Goal: Navigation & Orientation: Find specific page/section

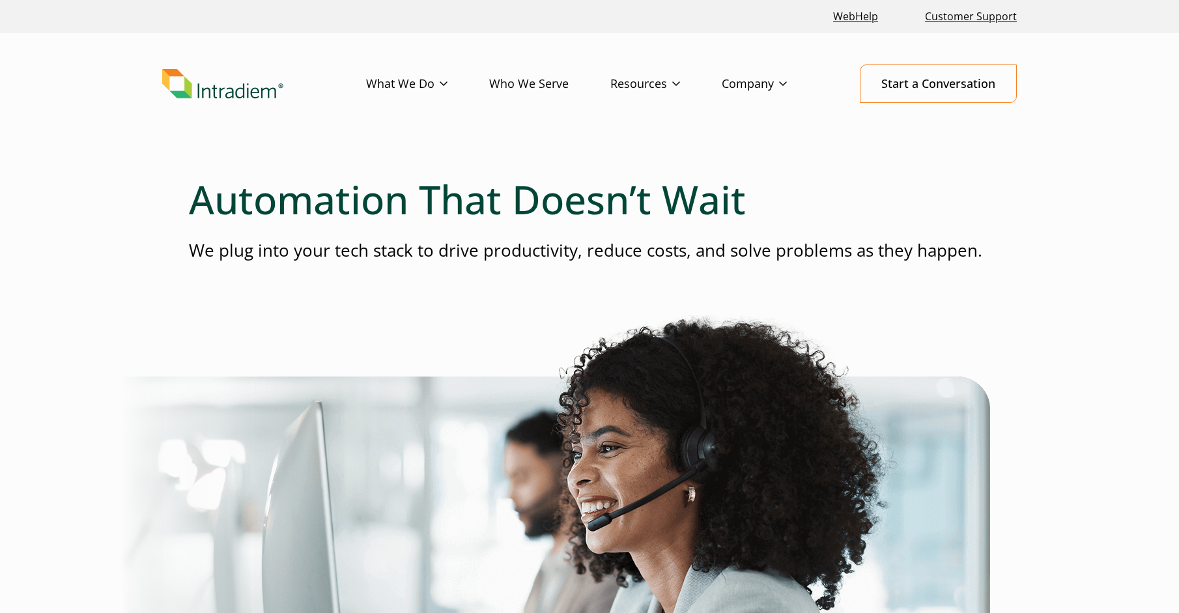
click at [948, 152] on header "Menu What We Do Platform Who We Serve Resources Blog Events & Webinars News Suc…" at bounding box center [589, 94] width 1179 height 122
click at [255, 87] on img "Link to homepage of Intradiem" at bounding box center [222, 84] width 121 height 30
